Goal: Task Accomplishment & Management: Use online tool/utility

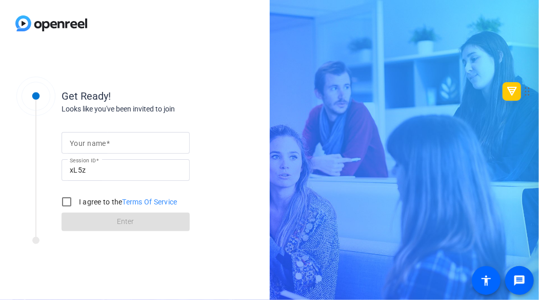
click at [130, 144] on input "Your name" at bounding box center [126, 143] width 112 height 12
type input "[PERSON_NAME]"
click at [70, 205] on input "I agree to the Terms Of Service" at bounding box center [66, 201] width 21 height 21
checkbox input "true"
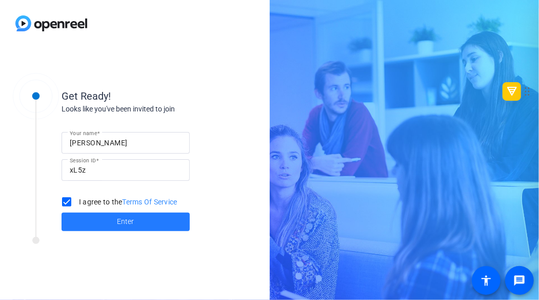
click at [101, 219] on span at bounding box center [126, 221] width 128 height 25
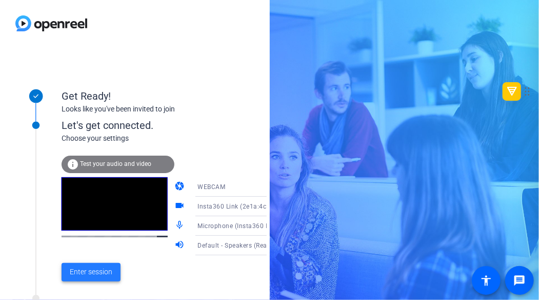
click at [99, 273] on span "Enter session" at bounding box center [91, 271] width 43 height 11
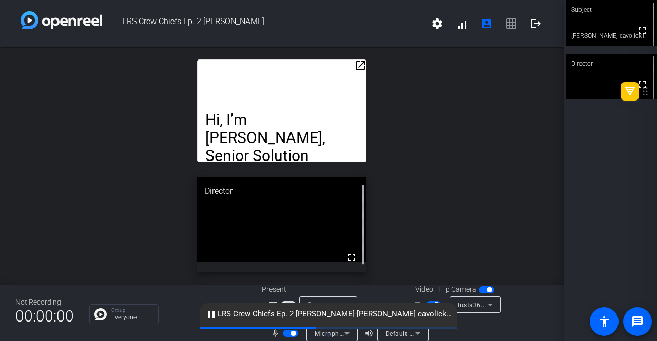
click at [429, 299] on div "pause LRS Crew Chiefs Ep. 2 [PERSON_NAME]-[PERSON_NAME] cavolick1-Full video ta…" at bounding box center [328, 315] width 257 height 24
click at [503, 299] on div at bounding box center [502, 327] width 92 height 29
click at [430, 299] on div "cloud_upload LRS Crew Chiefs Ep. 2 [PERSON_NAME]-[PERSON_NAME] cavolick1-Full v…" at bounding box center [328, 315] width 257 height 24
click at [430, 299] on span "button" at bounding box center [433, 304] width 15 height 7
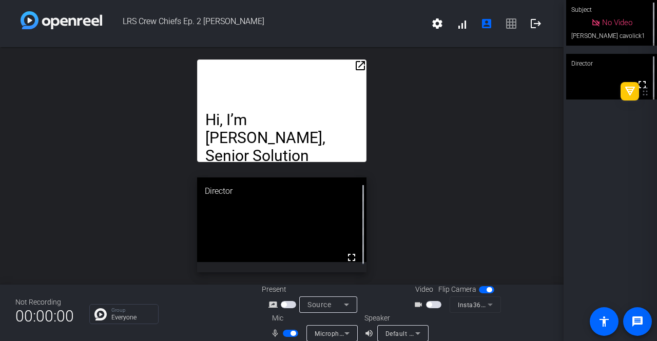
click at [433, 299] on span "button" at bounding box center [433, 304] width 15 height 7
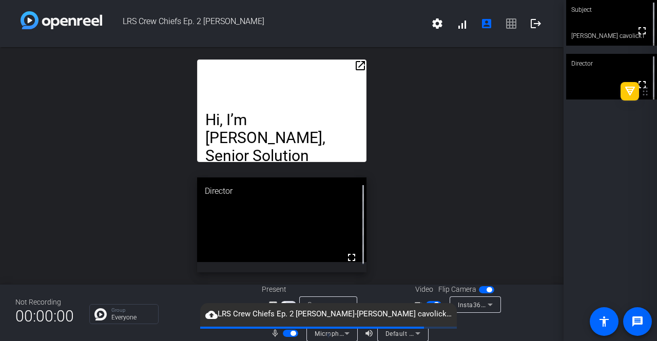
click at [396, 70] on div "open_in_new Hi, I’m [PERSON_NAME], Senior Solution Architect, LRS. Welcome to C…" at bounding box center [282, 166] width 564 height 238
